Goal: Book appointment/travel/reservation

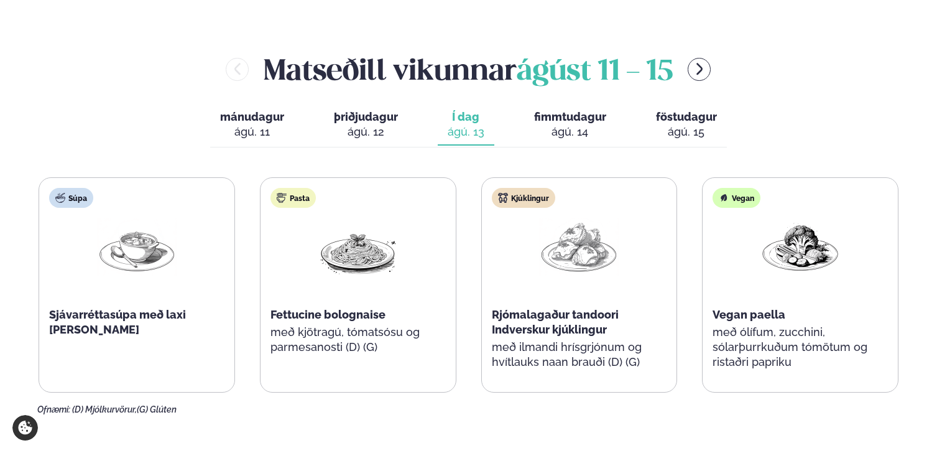
scroll to position [504, 0]
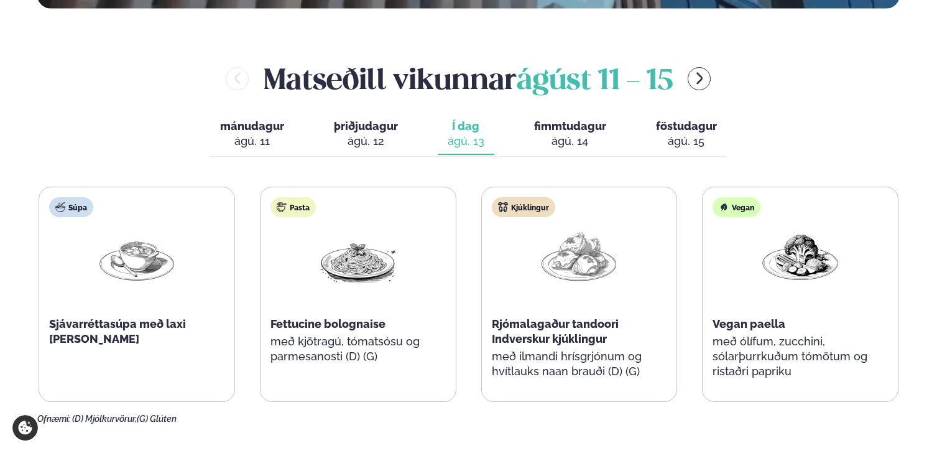
click at [574, 119] on span "fimmtudagur" at bounding box center [570, 125] width 72 height 13
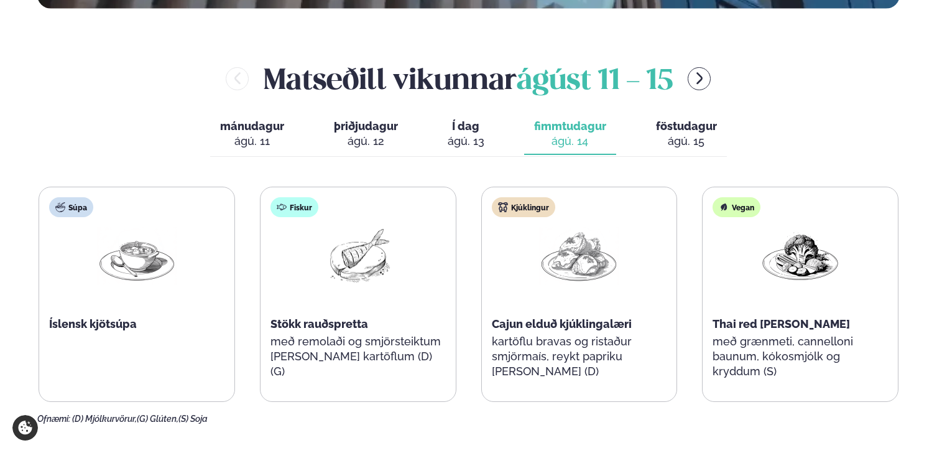
click at [486, 114] on button "Í dag Í d. [DATE]" at bounding box center [466, 134] width 57 height 41
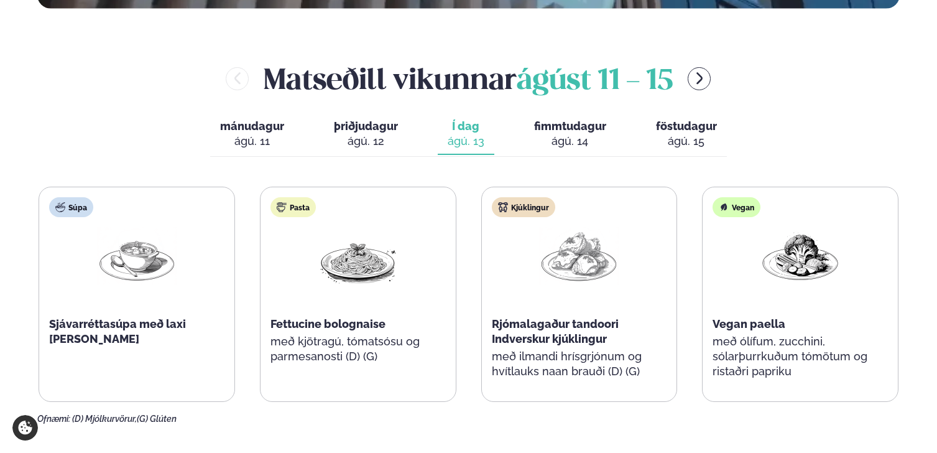
click at [543, 134] on div "ágú. 14" at bounding box center [570, 141] width 72 height 15
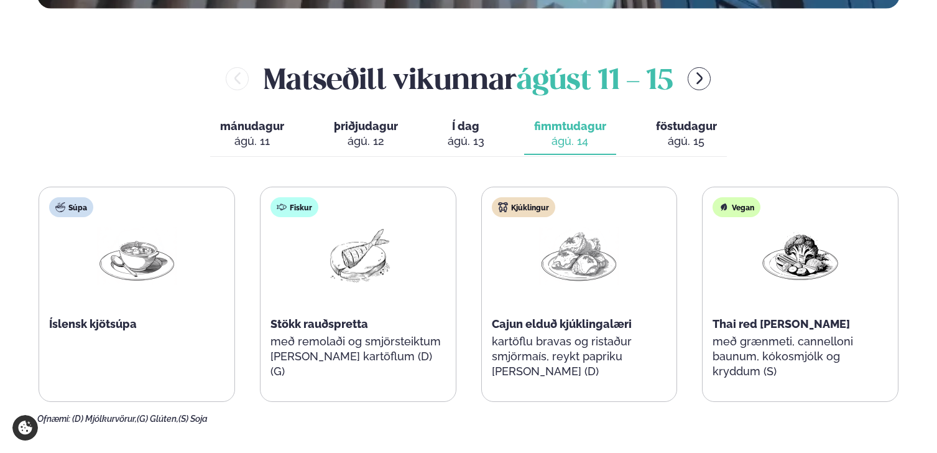
click at [490, 114] on button "Í dag Í d. [DATE]" at bounding box center [466, 134] width 57 height 41
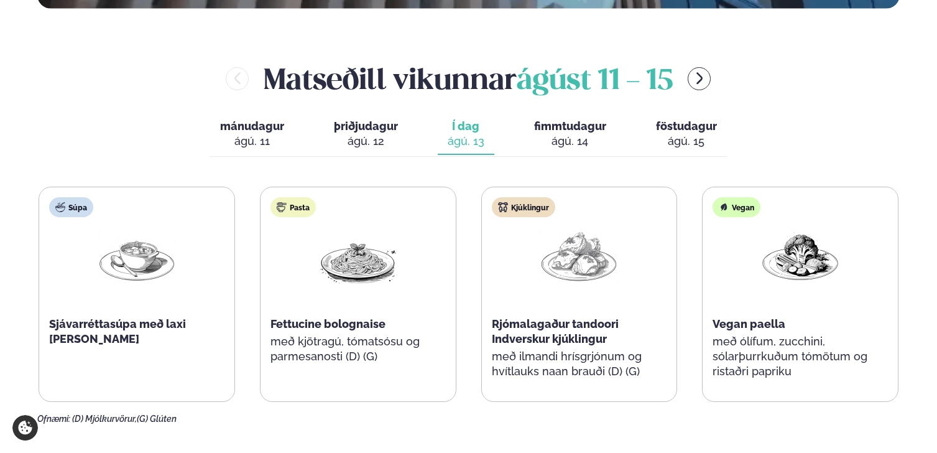
click at [660, 119] on span "föstudagur" at bounding box center [686, 125] width 61 height 13
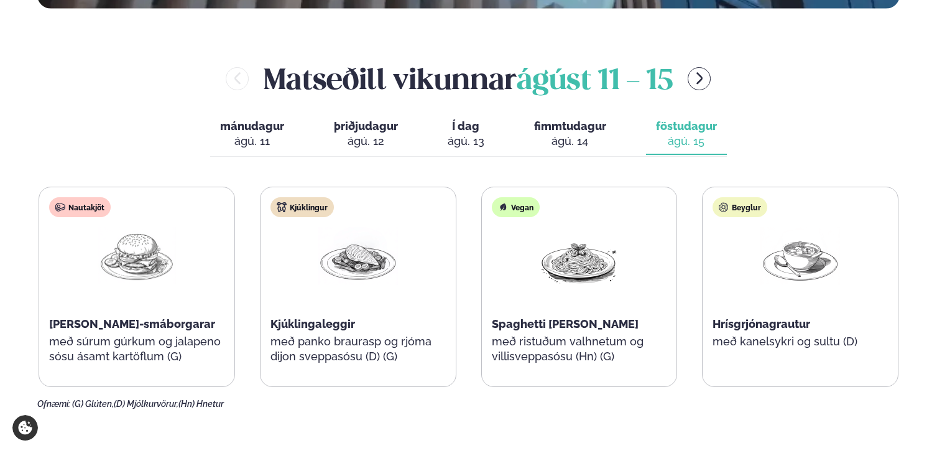
click at [629, 114] on div "mánudagur mán. [DATE] þriðjudagur þri. [DATE] Í dag Í d. [DATE] fimmtudagur fim…" at bounding box center [468, 135] width 517 height 43
click at [603, 134] on div "ágú. 14" at bounding box center [570, 141] width 72 height 15
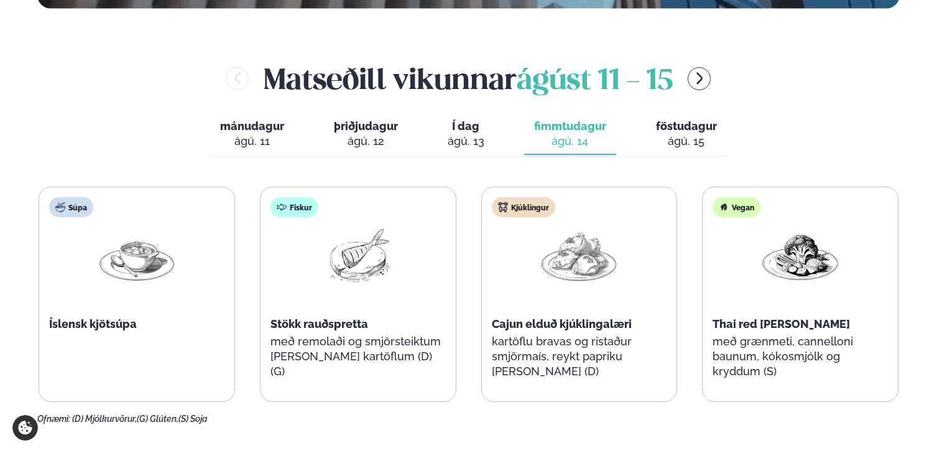
click at [489, 114] on button "Í dag Í d. [DATE]" at bounding box center [466, 134] width 57 height 41
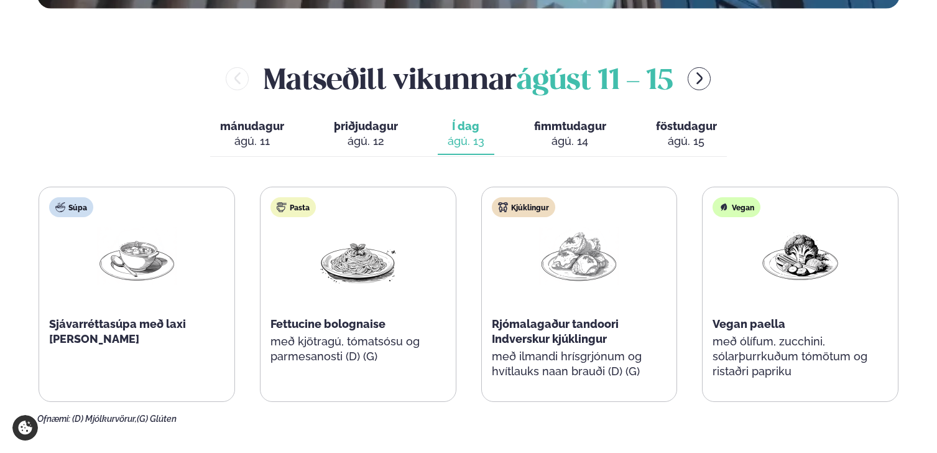
click at [556, 134] on div "ágú. 14" at bounding box center [570, 141] width 72 height 15
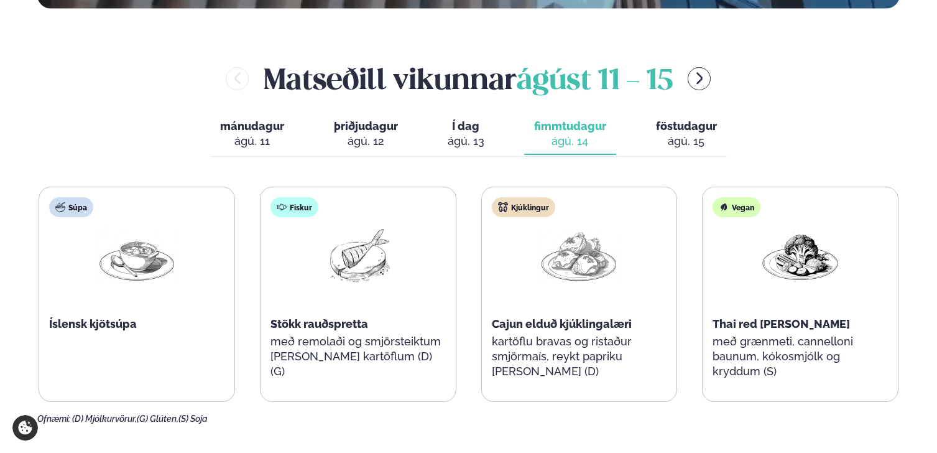
click at [677, 134] on div "ágú. 15" at bounding box center [686, 141] width 61 height 15
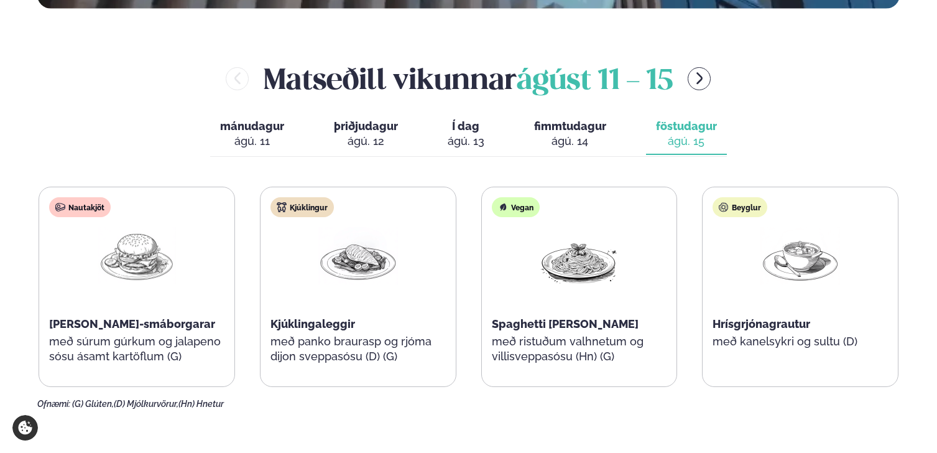
click at [553, 134] on div "ágú. 14" at bounding box center [570, 141] width 72 height 15
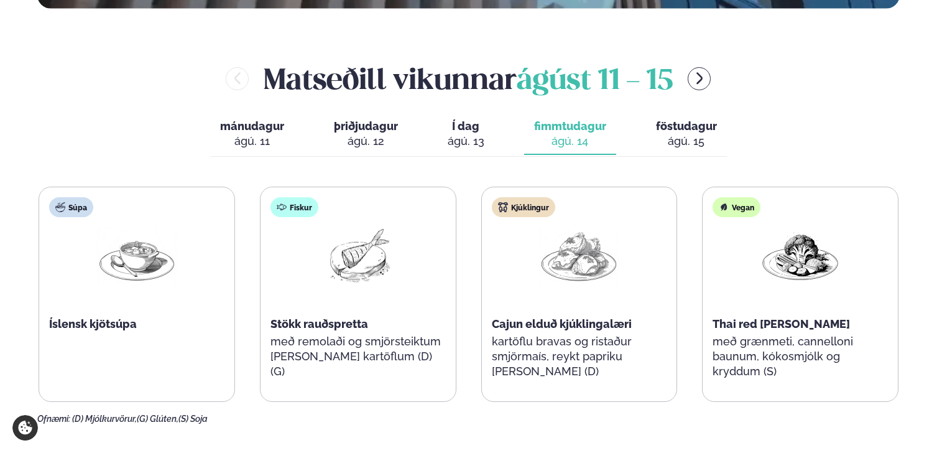
click at [455, 134] on div "ágú. 13" at bounding box center [466, 141] width 37 height 15
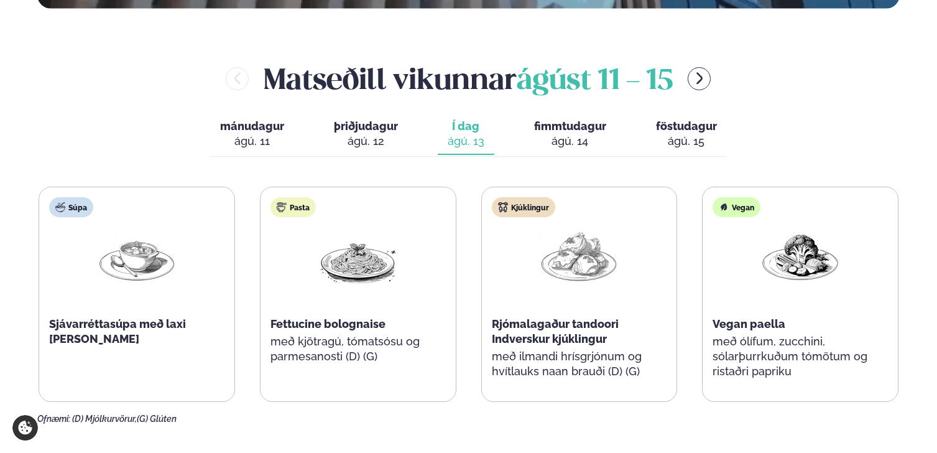
click at [545, 134] on div "ágú. 14" at bounding box center [570, 141] width 72 height 15
